Goal: Task Accomplishment & Management: Complete application form

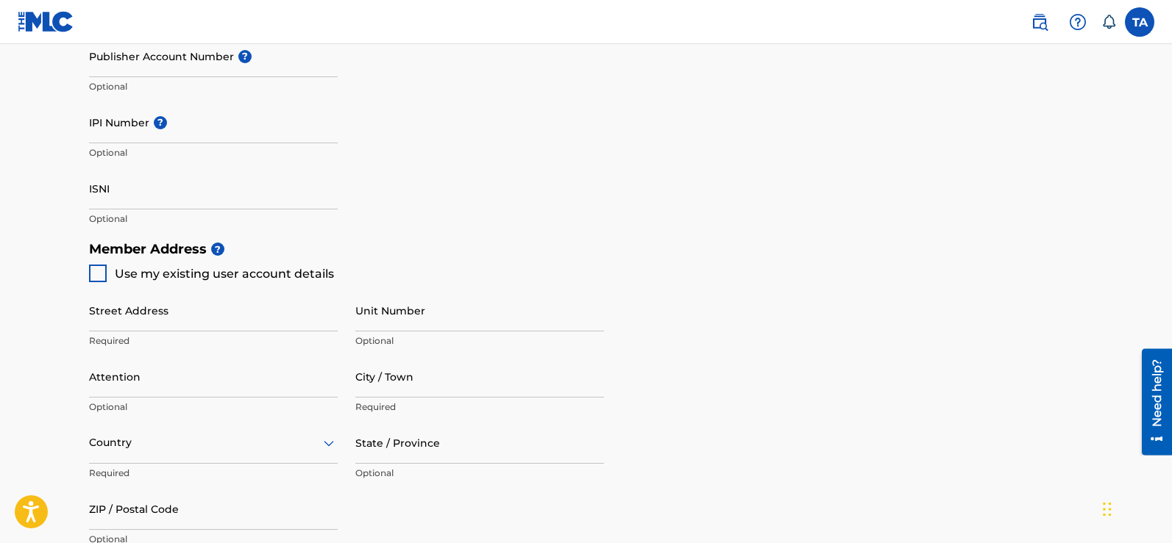
scroll to position [510, 0]
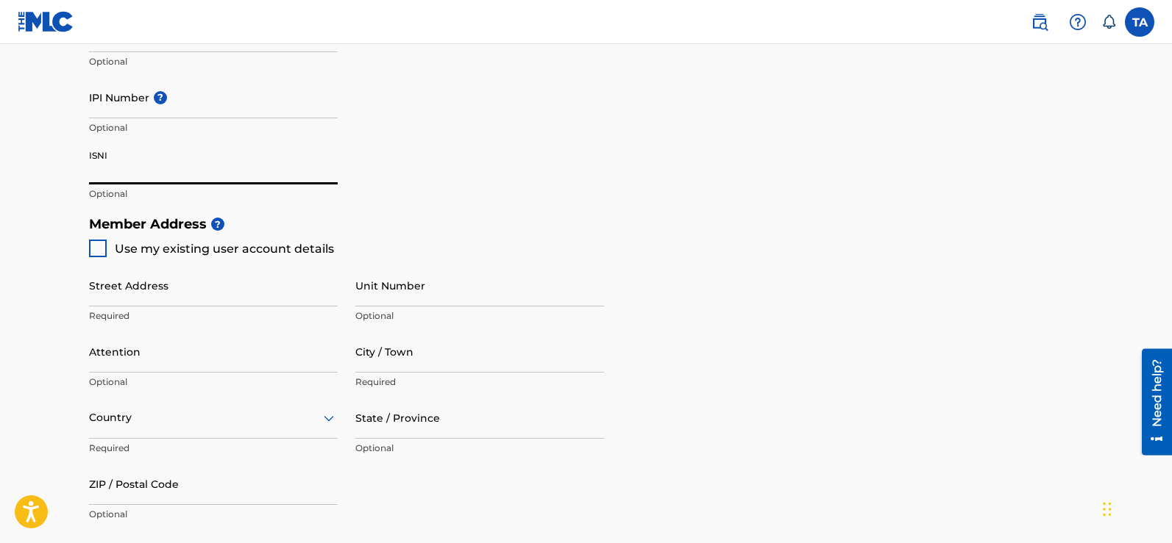
drag, startPoint x: 139, startPoint y: 174, endPoint x: 128, endPoint y: 160, distance: 18.4
click at [128, 160] on input "ISNI" at bounding box center [213, 164] width 249 height 42
paste input "0000000528252581"
type input "0000000528252581"
click at [93, 244] on div at bounding box center [98, 249] width 18 height 18
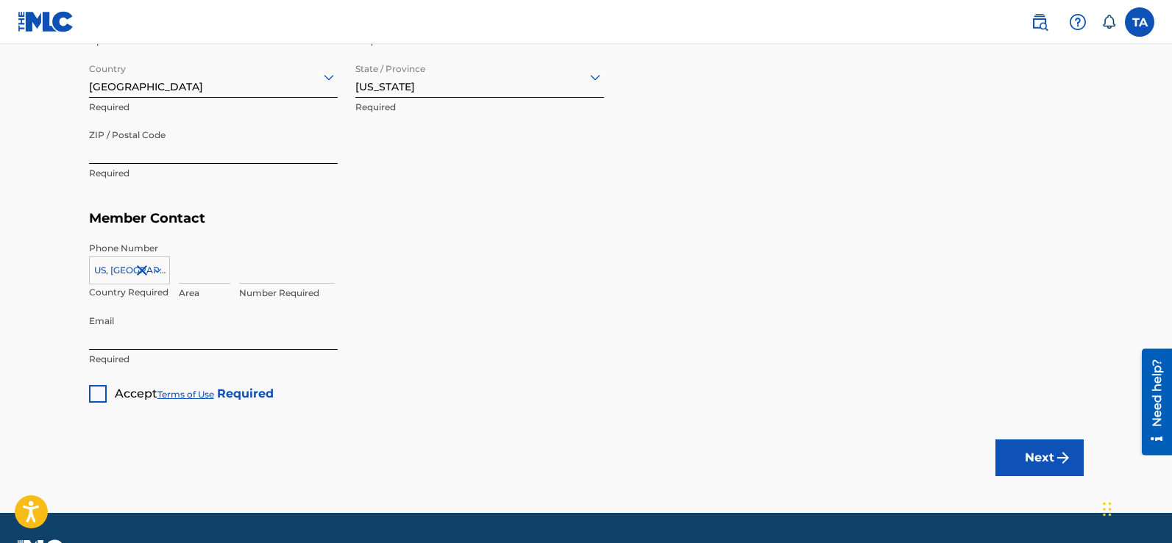
scroll to position [892, 0]
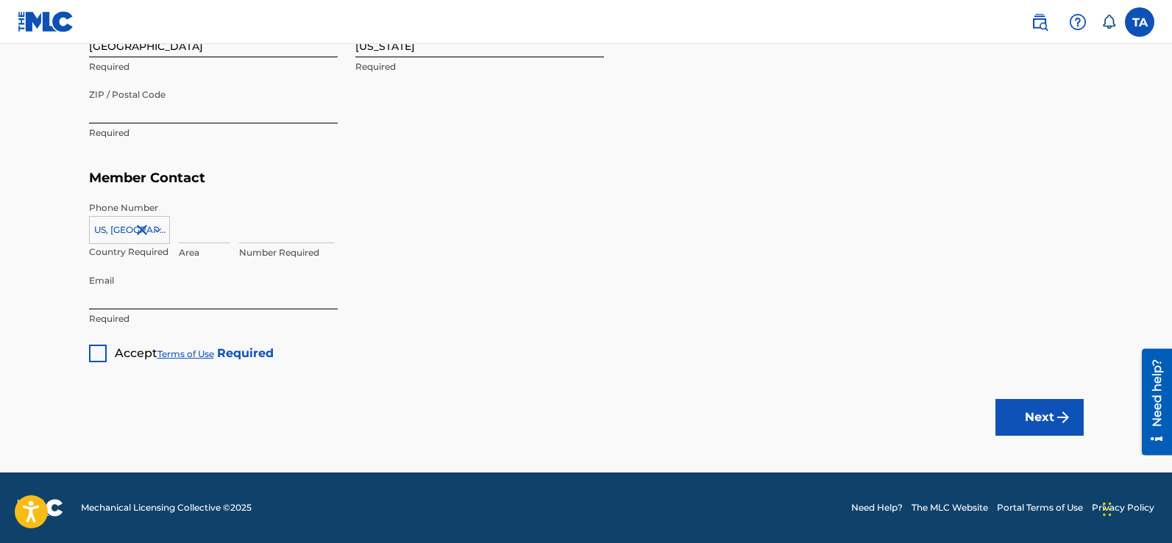
click at [97, 360] on div at bounding box center [98, 354] width 18 height 18
click at [1030, 418] on button "Next" at bounding box center [1039, 417] width 88 height 37
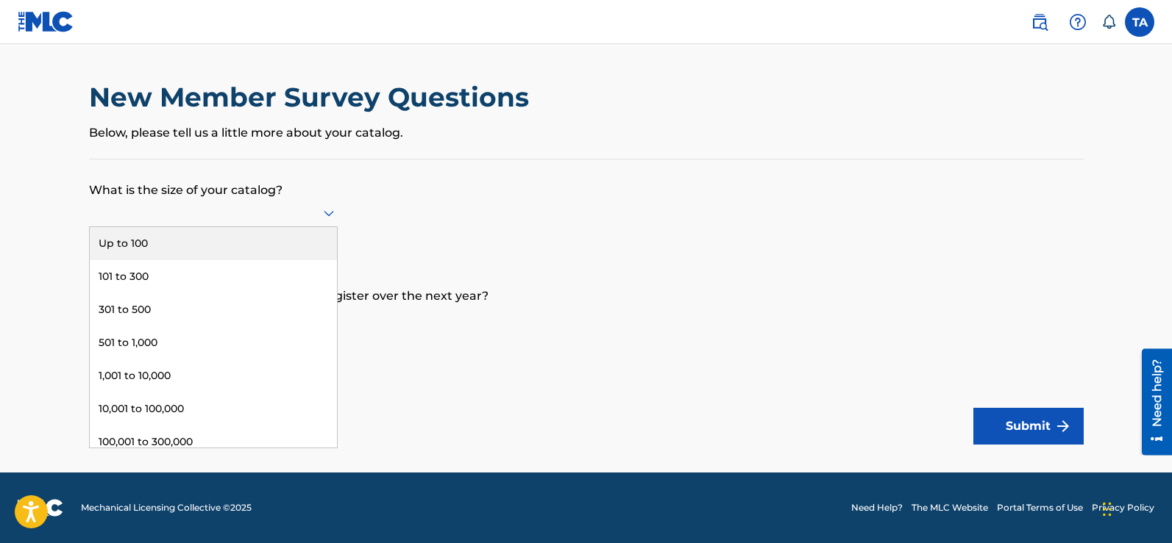
click at [240, 214] on div at bounding box center [213, 213] width 249 height 18
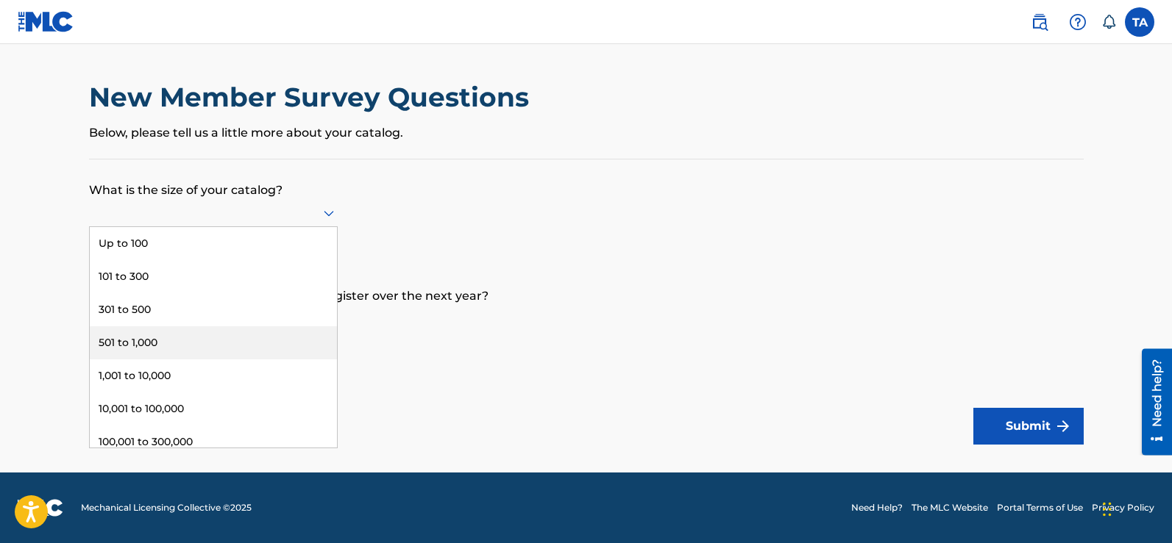
click at [203, 334] on div "501 to 1,000" at bounding box center [213, 343] width 247 height 33
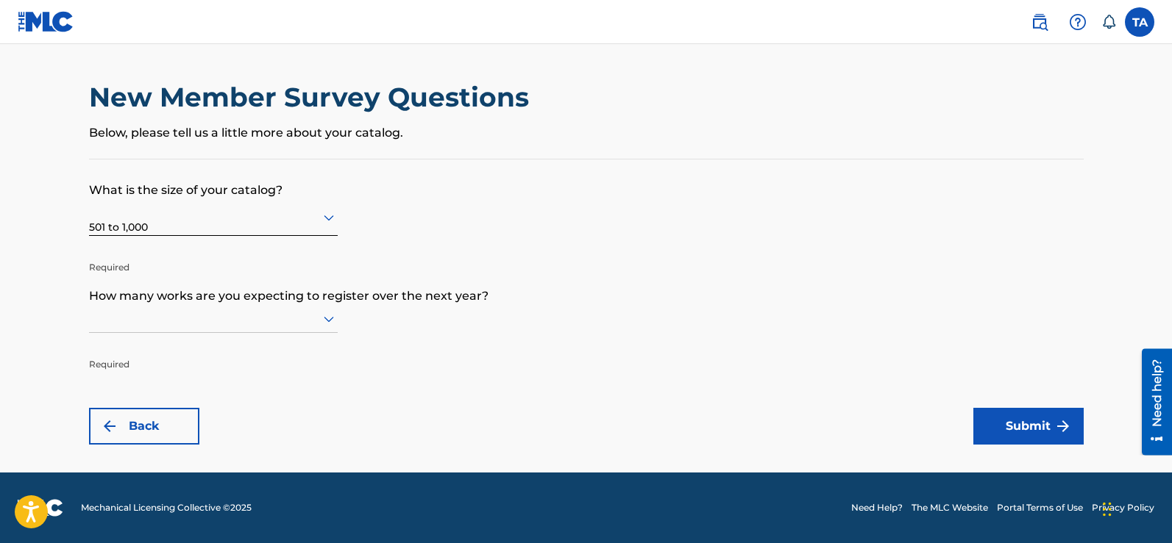
click at [282, 228] on div "501 to 1,000" at bounding box center [213, 217] width 249 height 36
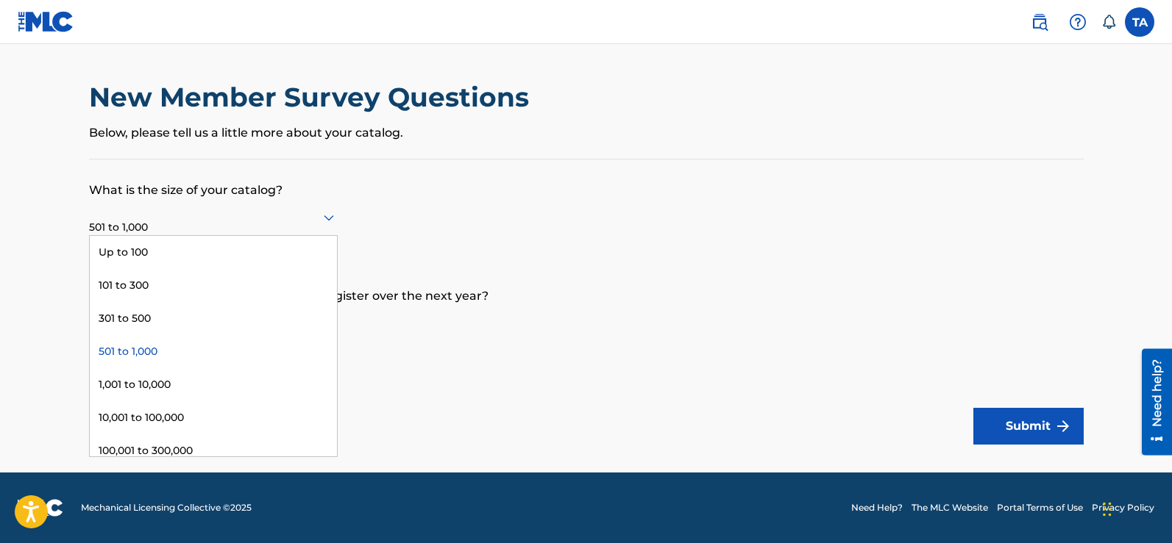
click at [185, 344] on div "501 to 1,000" at bounding box center [213, 351] width 247 height 33
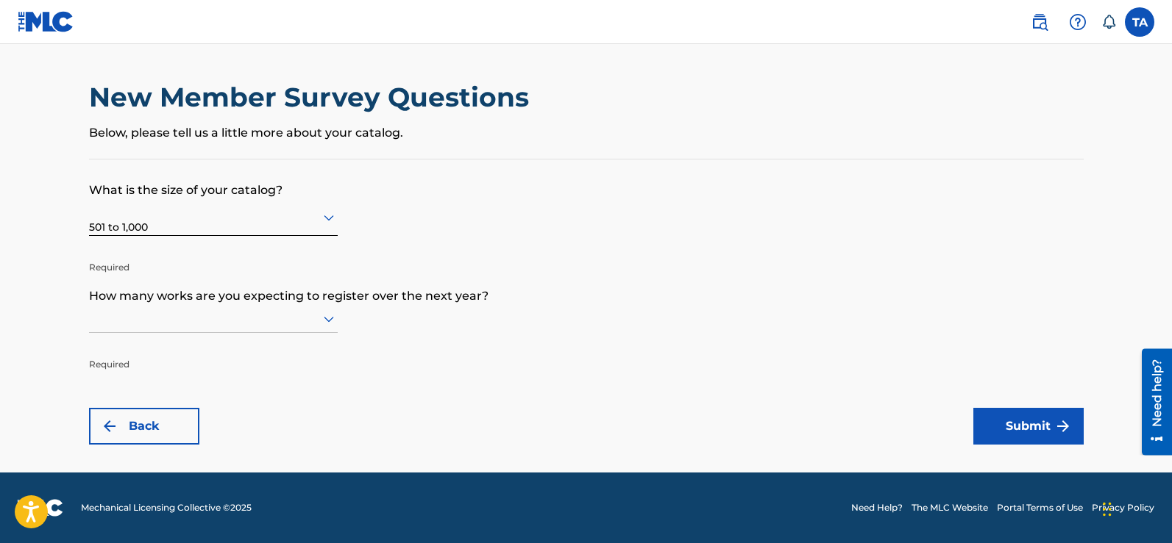
click at [246, 321] on div at bounding box center [213, 319] width 249 height 18
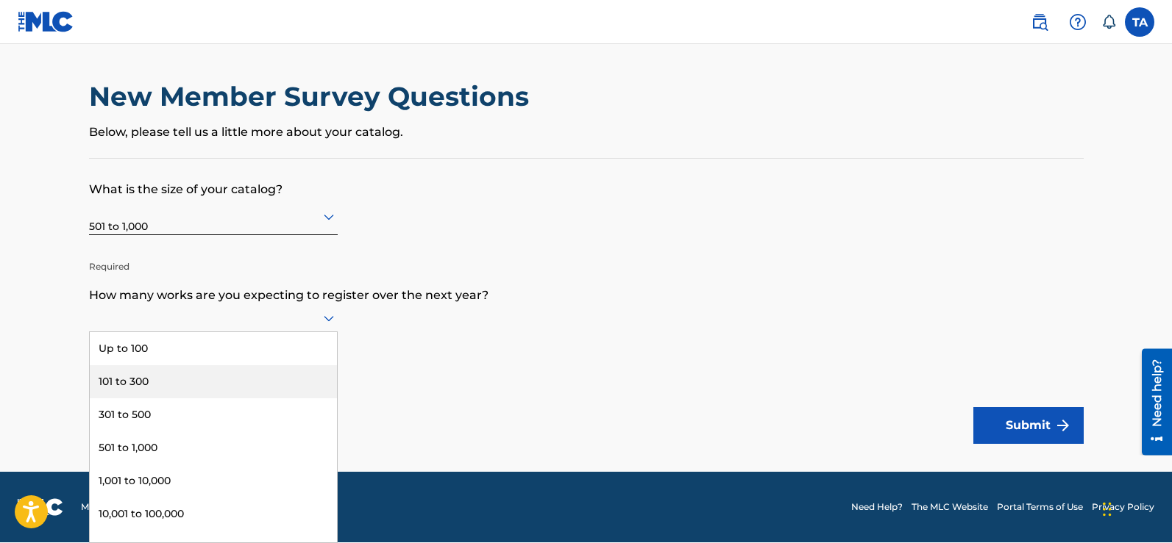
scroll to position [88, 0]
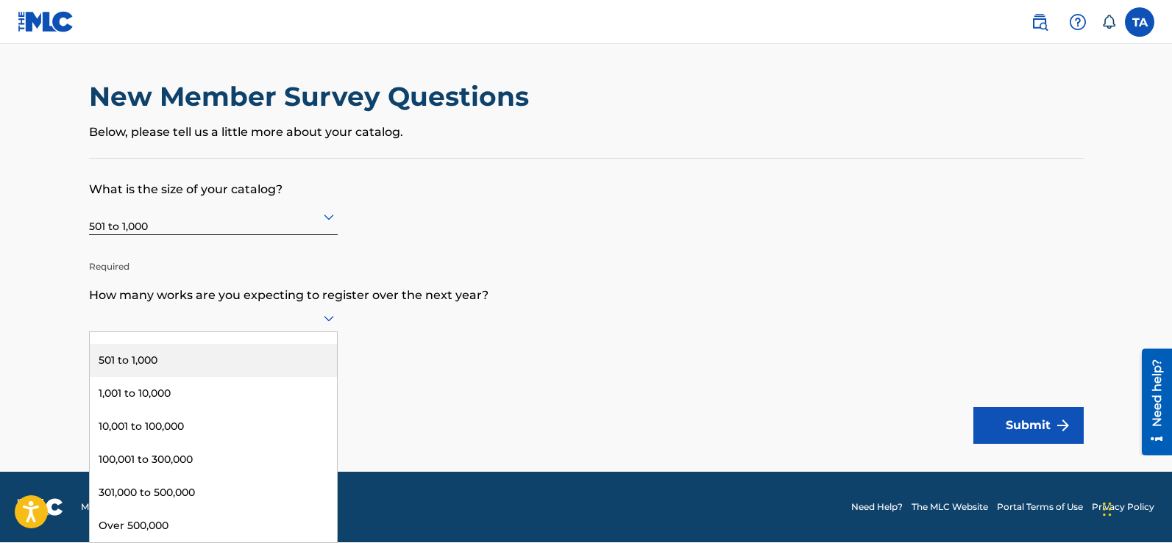
click at [171, 359] on div "501 to 1,000" at bounding box center [213, 360] width 247 height 33
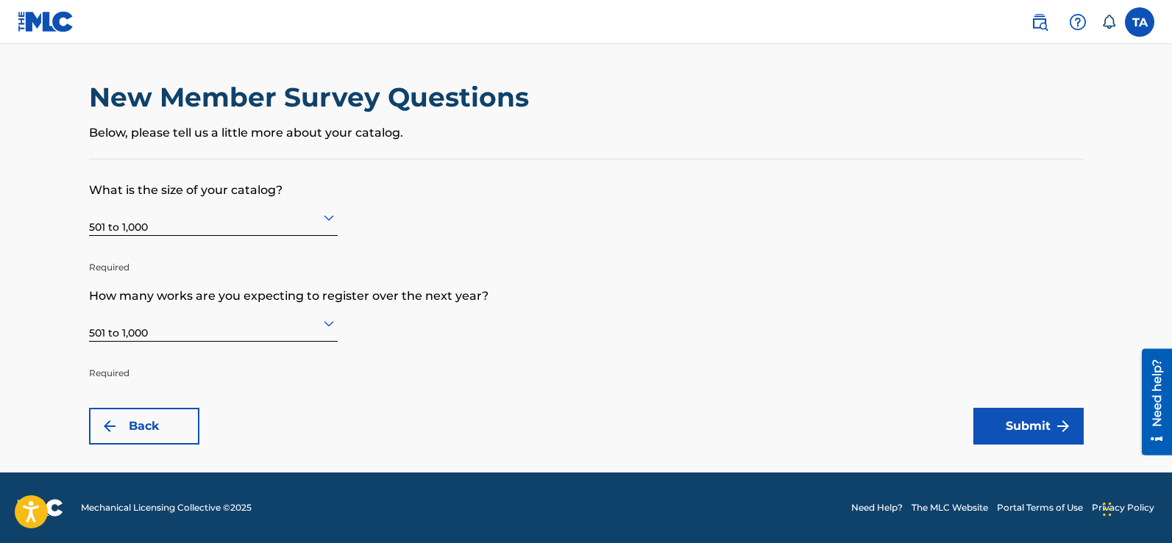
scroll to position [0, 0]
click at [1021, 420] on button "Submit" at bounding box center [1028, 426] width 110 height 37
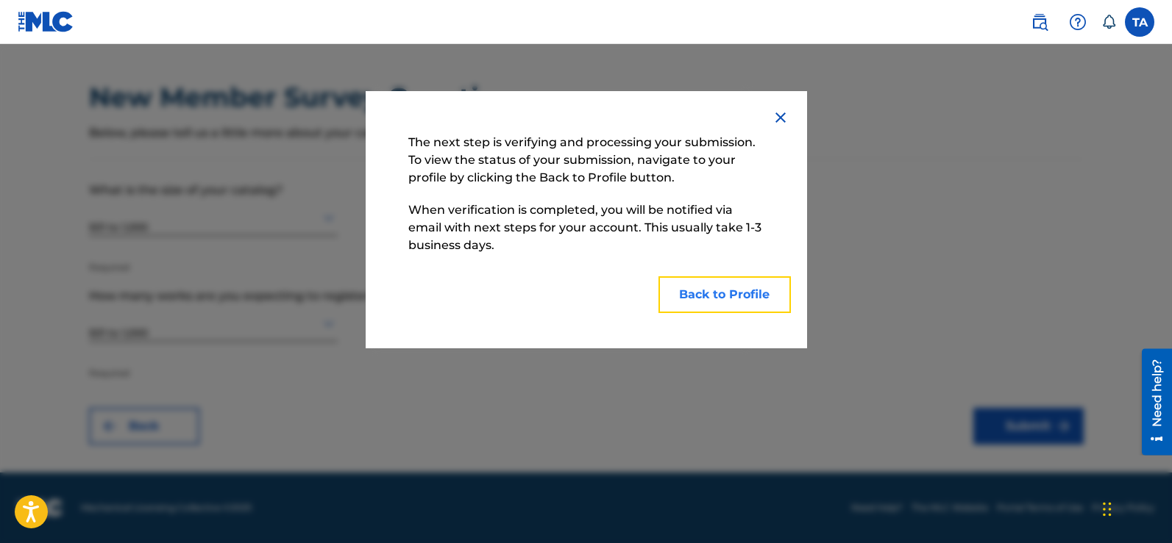
click at [719, 295] on button "Back to Profile" at bounding box center [724, 295] width 132 height 37
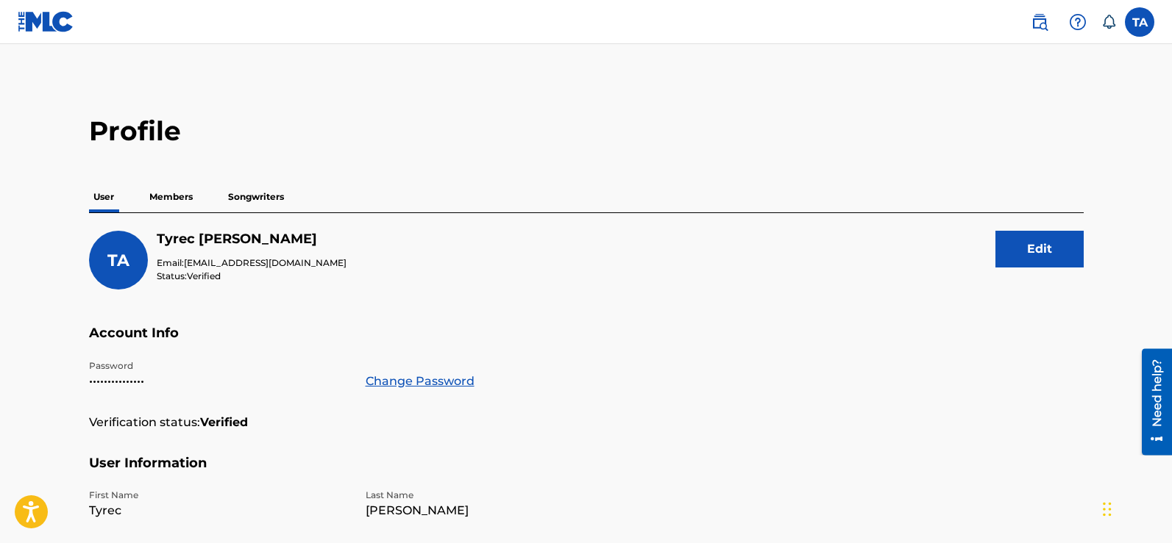
click at [158, 194] on p "Members" at bounding box center [171, 197] width 52 height 31
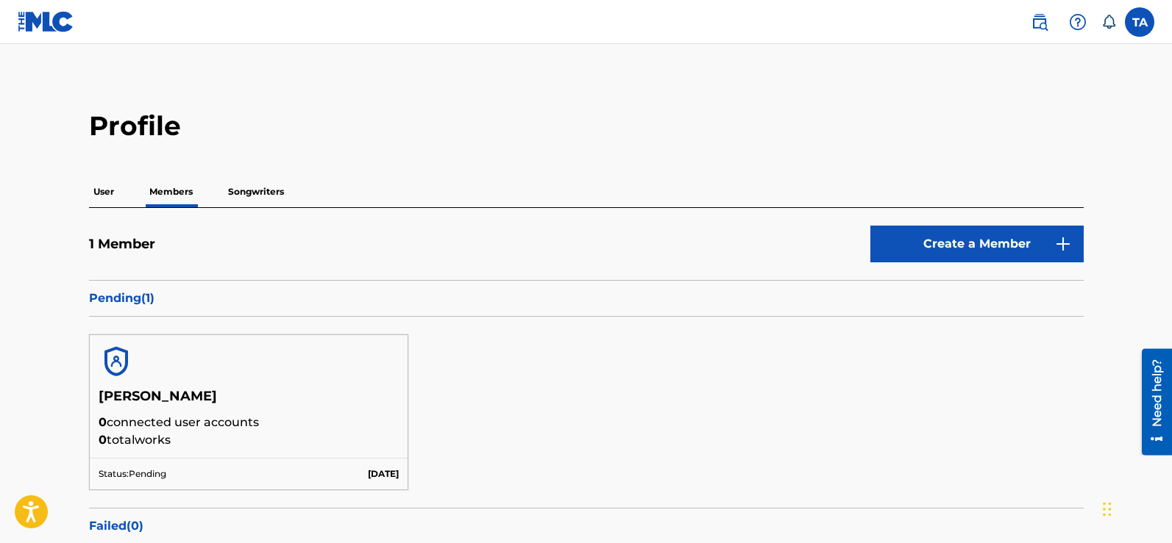
scroll to position [4, 0]
click at [252, 187] on p "Songwriters" at bounding box center [256, 192] width 65 height 31
